Goal: Navigation & Orientation: Find specific page/section

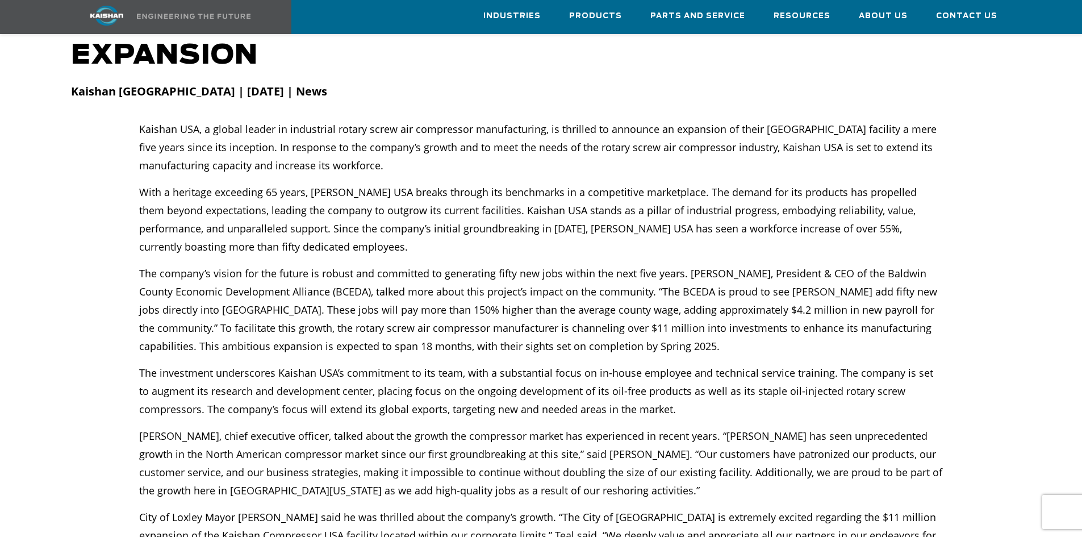
scroll to position [114, 0]
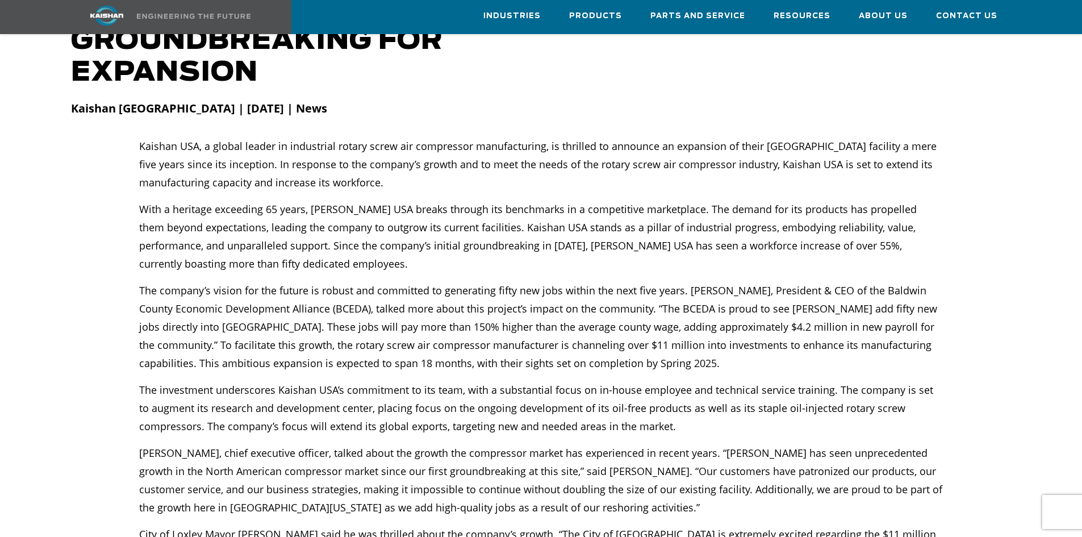
click at [187, 9] on link at bounding box center [164, 17] width 201 height 34
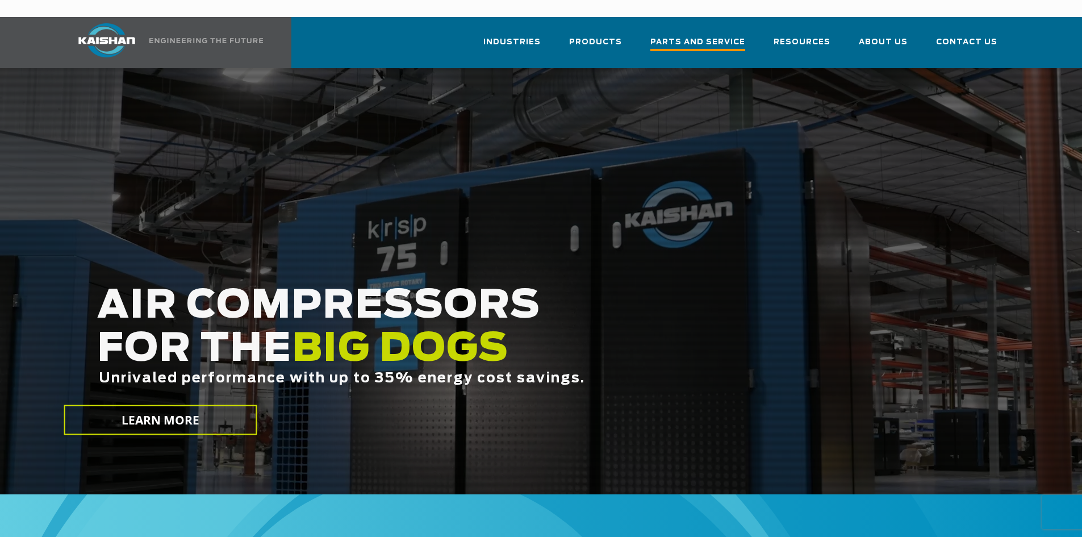
click at [693, 36] on span "Parts and Service" at bounding box center [697, 43] width 95 height 15
